Goal: Transaction & Acquisition: Book appointment/travel/reservation

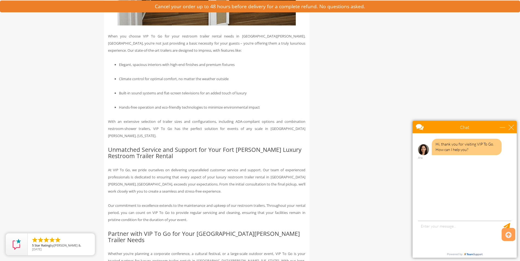
scroll to position [987, 0]
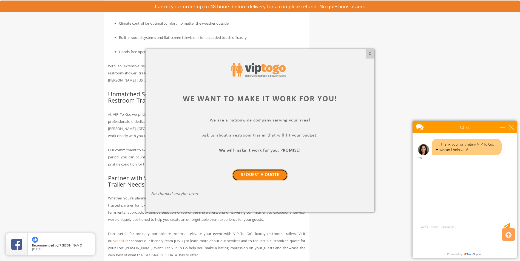
click at [256, 175] on link "Request a Quote" at bounding box center [260, 176] width 56 height 12
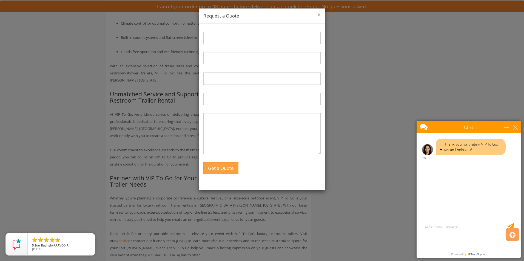
click at [318, 15] on button "×" at bounding box center [319, 14] width 3 height 5
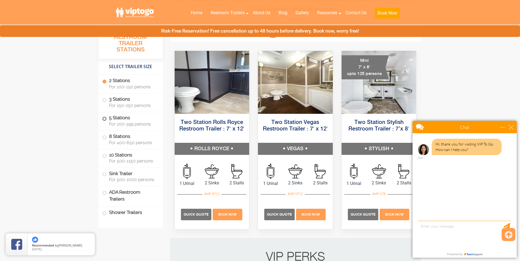
scroll to position [247, 0]
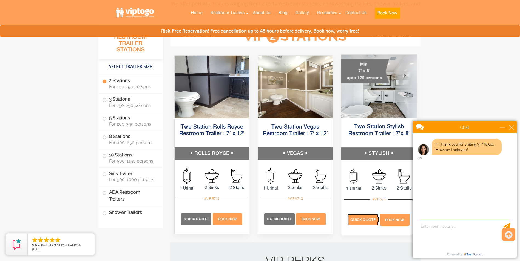
click at [366, 220] on span "Quick Quote" at bounding box center [362, 220] width 25 height 4
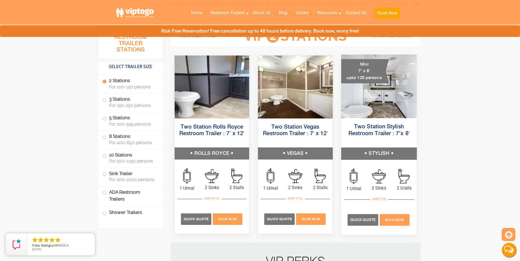
scroll to position [0, 0]
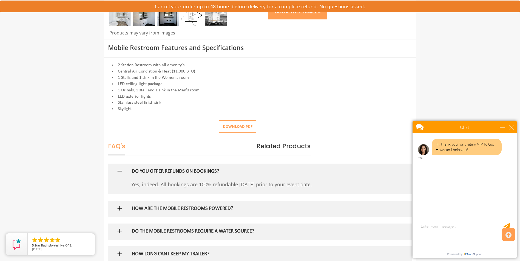
scroll to position [192, 0]
click at [512, 126] on div "close" at bounding box center [510, 127] width 5 height 5
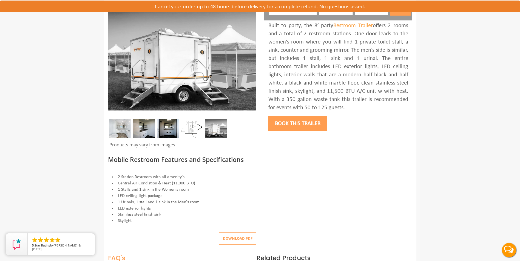
scroll to position [0, 0]
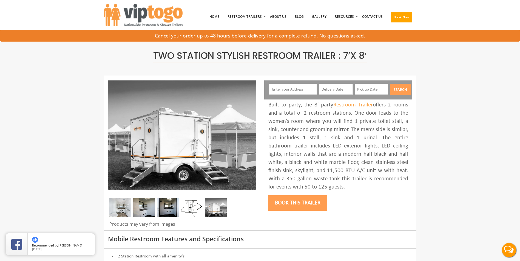
click at [295, 87] on input "text" at bounding box center [293, 89] width 48 height 11
type input "1133 Co Rd 34, Auburn, IN, USA"
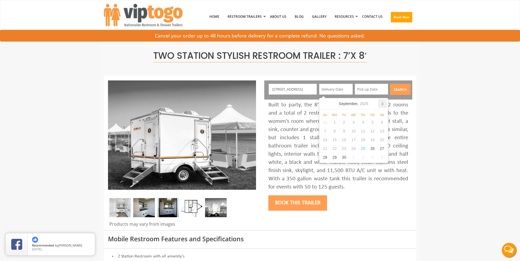
click at [384, 103] on icon at bounding box center [382, 104] width 9 height 9
click at [338, 132] on div "3" at bounding box center [335, 131] width 10 height 9
type input "11/03/2025"
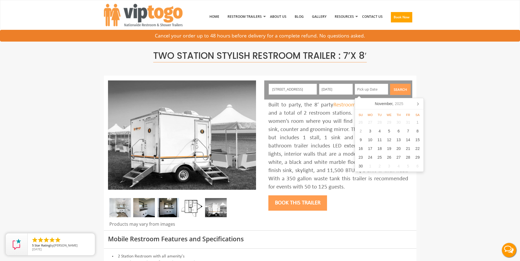
click at [373, 87] on input "text" at bounding box center [372, 89] width 34 height 11
click at [417, 104] on icon at bounding box center [417, 104] width 9 height 9
click at [417, 104] on icon at bounding box center [418, 104] width 9 height 9
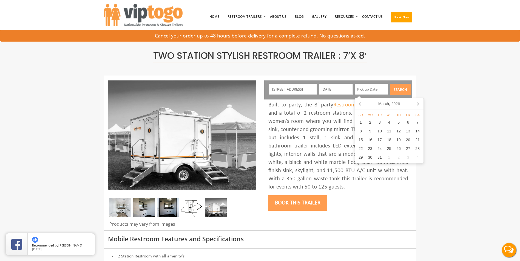
click at [417, 104] on icon at bounding box center [417, 104] width 9 height 9
click at [417, 104] on icon at bounding box center [418, 104] width 9 height 9
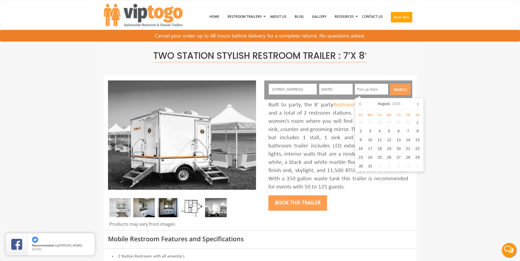
click at [417, 104] on icon at bounding box center [417, 104] width 9 height 9
click at [372, 124] on div "2" at bounding box center [370, 122] width 10 height 9
type input "11/02/2026"
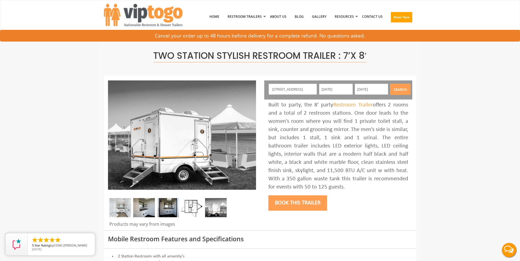
click at [401, 89] on button "Search" at bounding box center [400, 89] width 21 height 11
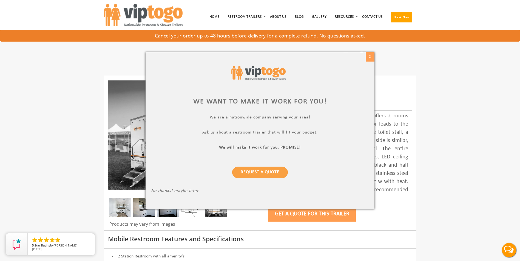
click at [368, 55] on div "X" at bounding box center [370, 56] width 8 height 9
